Goal: Communication & Community: Answer question/provide support

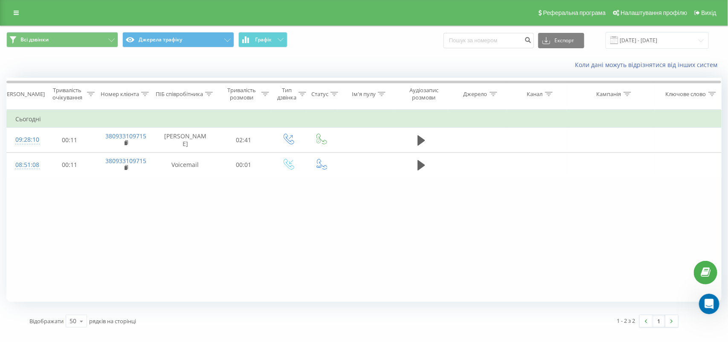
click at [714, 302] on icon "Відкрити програму для спілкування Intercom" at bounding box center [709, 303] width 14 height 14
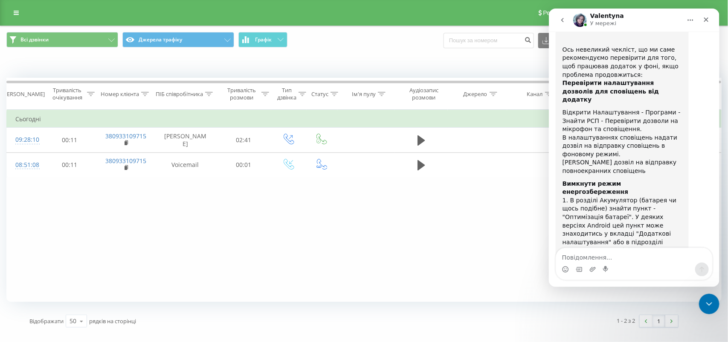
scroll to position [1210, 0]
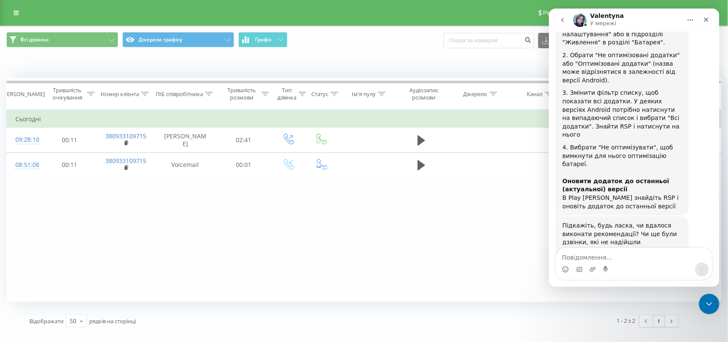
click at [645, 304] on img "Valentyna каже…" at bounding box center [619, 315] width 114 height 22
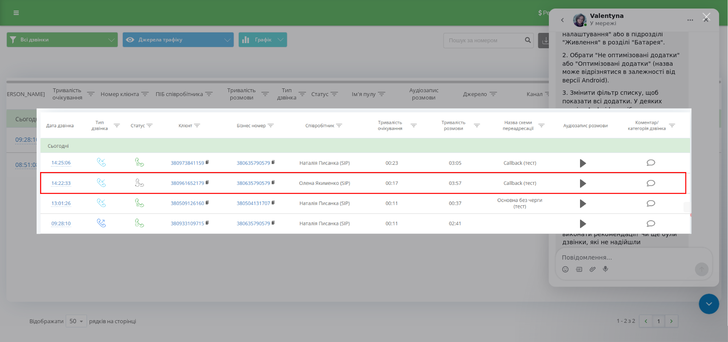
scroll to position [0, 0]
click at [709, 18] on div "Закрити" at bounding box center [707, 17] width 8 height 8
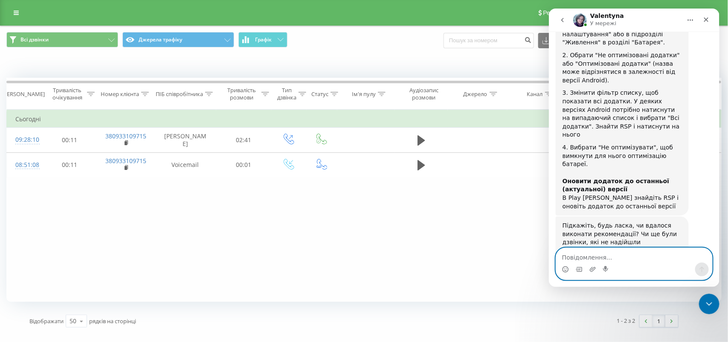
click at [648, 257] on textarea "Повідомлення..." at bounding box center [634, 255] width 156 height 14
type textarea "н"
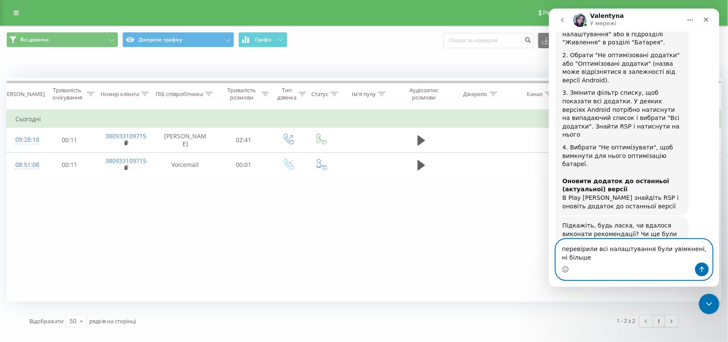
scroll to position [1218, 0]
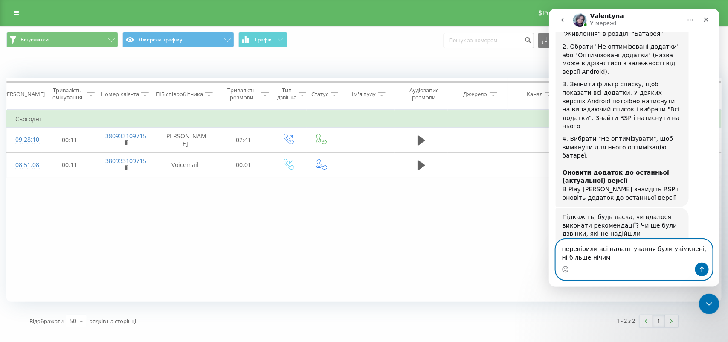
type textarea "перевірили всі налаштування були увімкнені, ні більше нічим"
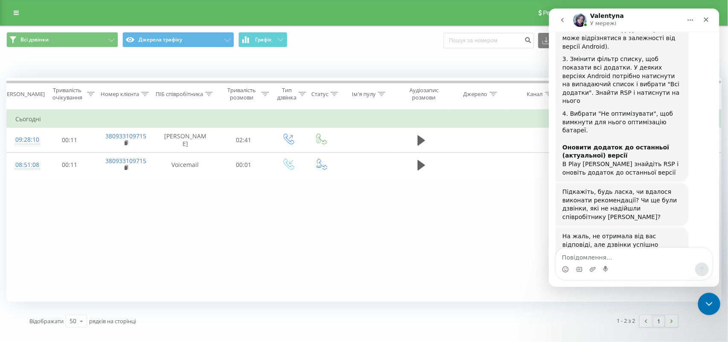
drag, startPoint x: 708, startPoint y: 305, endPoint x: 1358, endPoint y: 581, distance: 705.8
click at [708, 305] on icon "Закрити програму для спілкування Intercom" at bounding box center [708, 302] width 10 height 10
